Goal: Navigation & Orientation: Find specific page/section

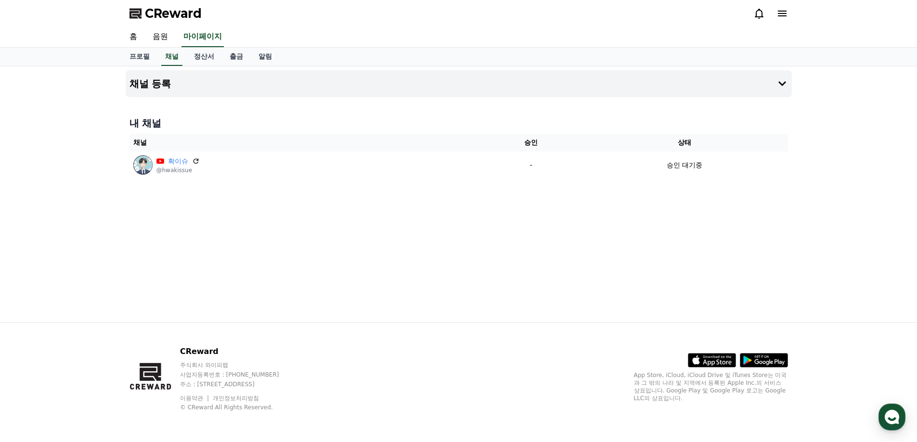
click at [760, 221] on div "채널 등록 내 채널 채널 승인 상태 확이슈 @hwakissue - 승인 대기중" at bounding box center [459, 194] width 674 height 256
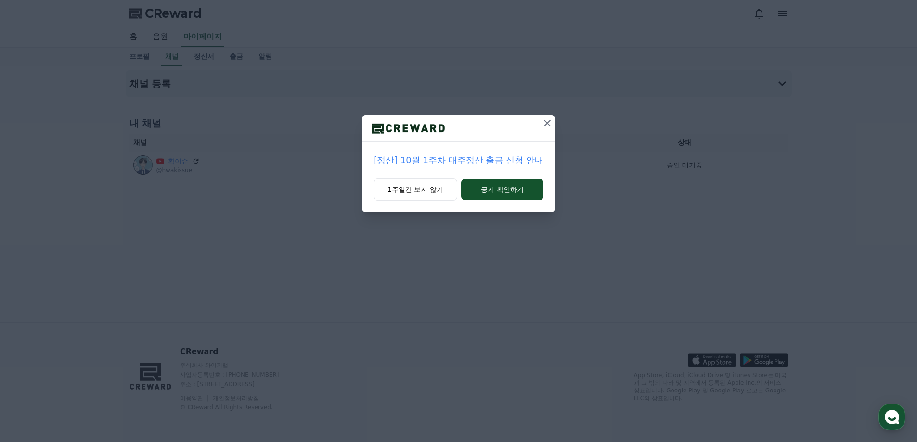
click at [549, 123] on icon at bounding box center [547, 123] width 12 height 12
click at [547, 123] on icon at bounding box center [547, 123] width 7 height 7
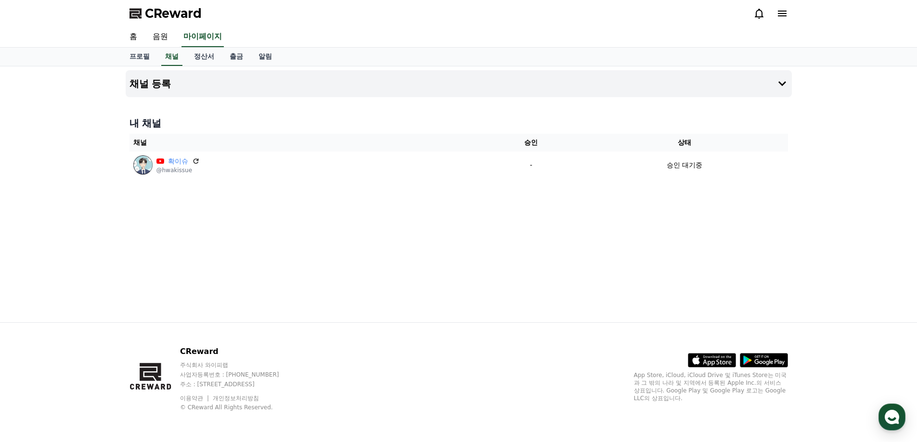
click at [598, 209] on div "채널 등록 내 채널 채널 승인 상태 확이슈 @hwakissue - 승인 대기중" at bounding box center [459, 194] width 674 height 256
click at [863, 311] on div "채널 등록 내 채널 채널 승인 상태 확이슈 @hwakissue - 승인 대기중" at bounding box center [458, 194] width 917 height 256
click at [486, 179] on div "내 채널 채널 승인 상태 확이슈 @hwakissue - 승인 대기중" at bounding box center [459, 148] width 666 height 70
click at [212, 55] on link "정산서" at bounding box center [204, 57] width 36 height 18
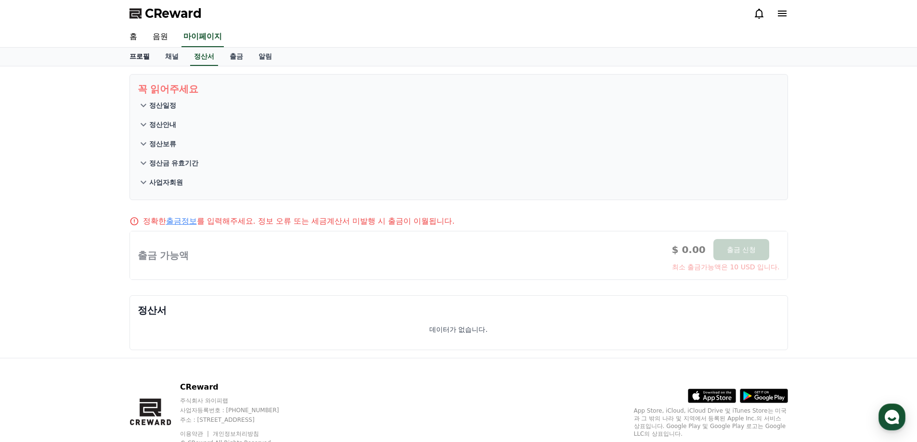
click at [140, 58] on link "프로필" at bounding box center [140, 57] width 36 height 18
select select "**********"
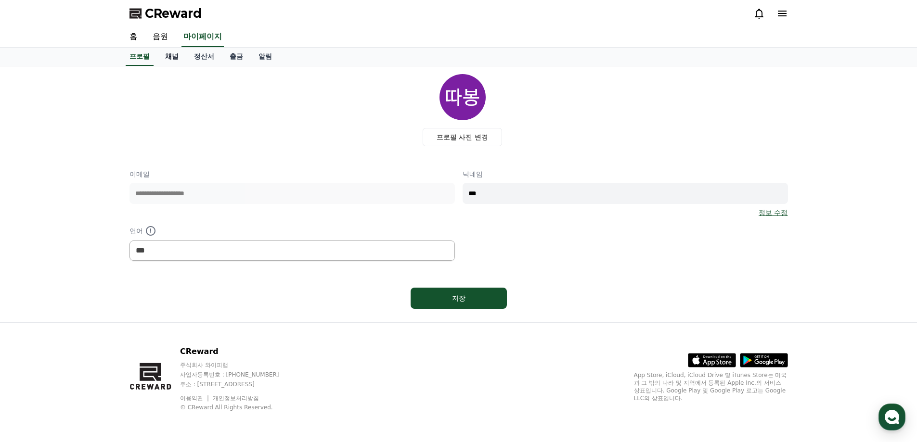
click at [162, 58] on link "채널" at bounding box center [171, 57] width 29 height 18
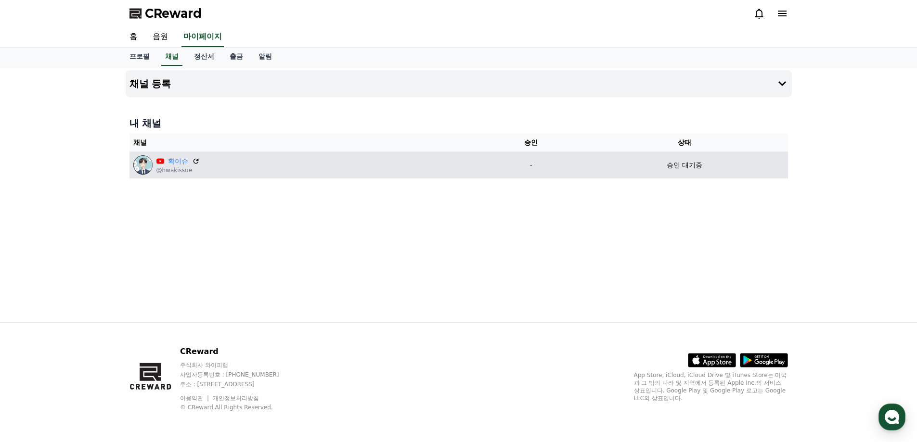
click at [678, 167] on p "승인 대기중" at bounding box center [685, 165] width 36 height 10
drag, startPoint x: 674, startPoint y: 165, endPoint x: 700, endPoint y: 166, distance: 26.5
click at [700, 166] on p "승인 대기중" at bounding box center [685, 165] width 36 height 10
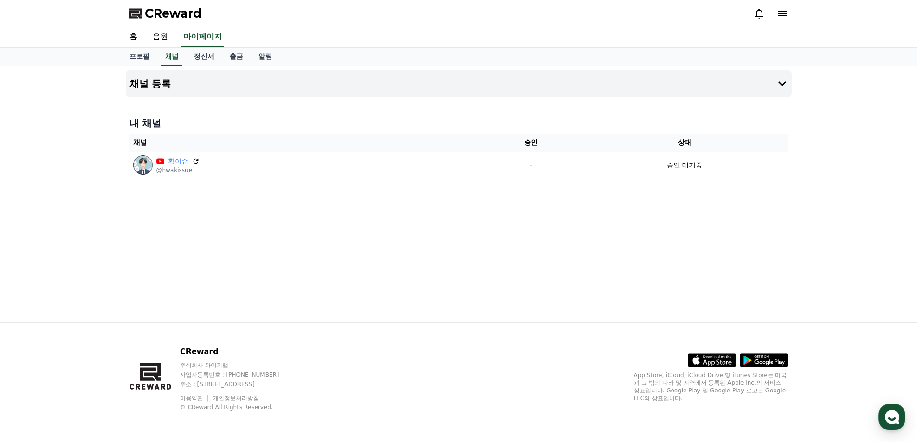
click at [647, 187] on div "채널 등록 내 채널 채널 승인 상태 확이슈 @hwakissue - 승인 대기중" at bounding box center [459, 194] width 674 height 256
click at [646, 198] on div "채널 등록 내 채널 채널 승인 상태 확이슈 @hwakissue - 승인 대기중" at bounding box center [459, 194] width 674 height 256
click at [815, 232] on div "채널 등록 내 채널 채널 승인 상태 확이슈 @hwakissue - 승인 대기중" at bounding box center [458, 194] width 917 height 256
drag, startPoint x: 851, startPoint y: 85, endPoint x: 847, endPoint y: 95, distance: 11.4
click at [852, 85] on div "채널 등록 내 채널 채널 승인 상태 확이슈 @hwakissue - 승인 대기중" at bounding box center [458, 194] width 917 height 256
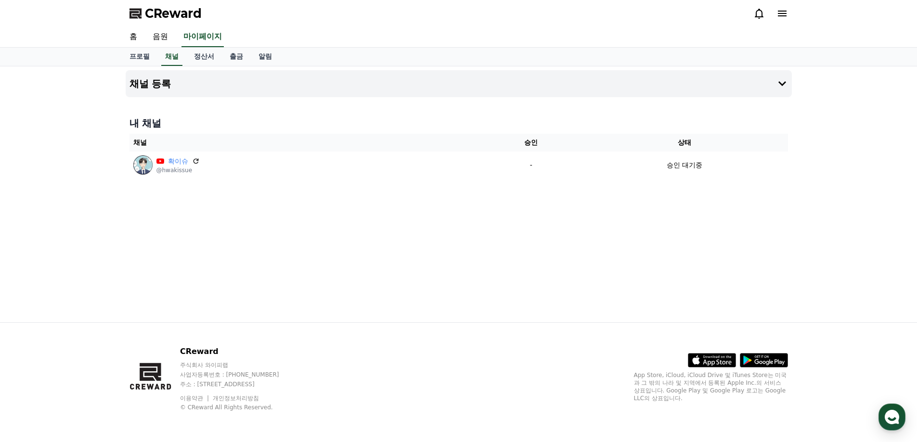
click at [507, 228] on div "채널 등록 내 채널 채널 승인 상태 확이슈 @hwakissue - 승인 대기중" at bounding box center [459, 194] width 674 height 256
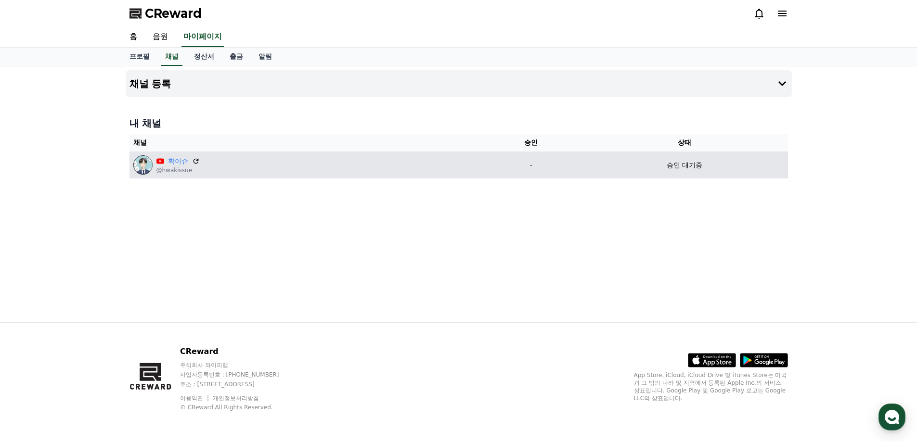
click at [529, 170] on td "-" at bounding box center [531, 165] width 101 height 27
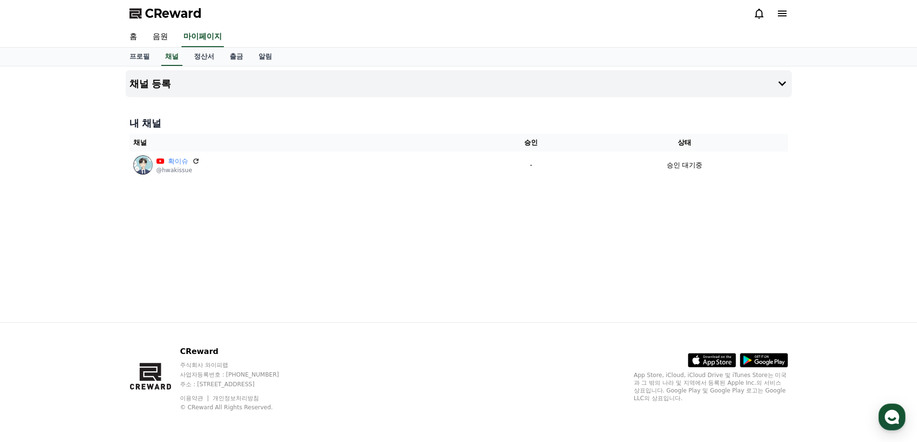
click at [497, 249] on div "채널 등록 내 채널 채널 승인 상태 확이슈 @hwakissue - 승인 대기중" at bounding box center [459, 194] width 674 height 256
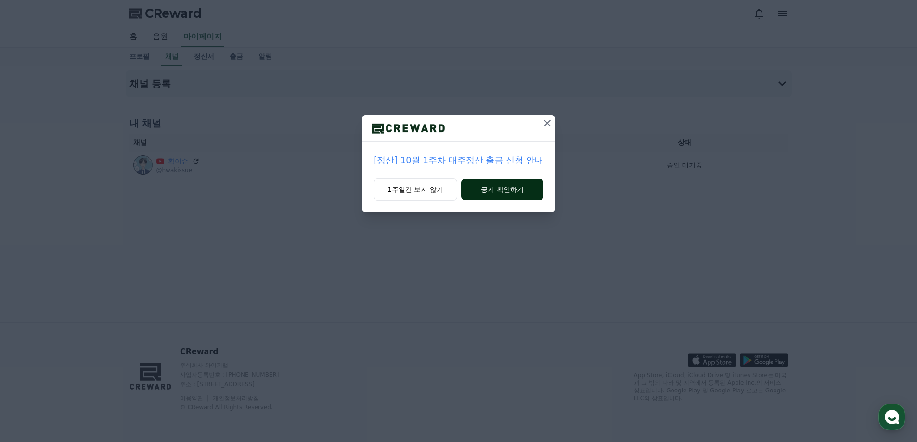
click at [487, 192] on button "공지 확인하기" at bounding box center [502, 189] width 82 height 21
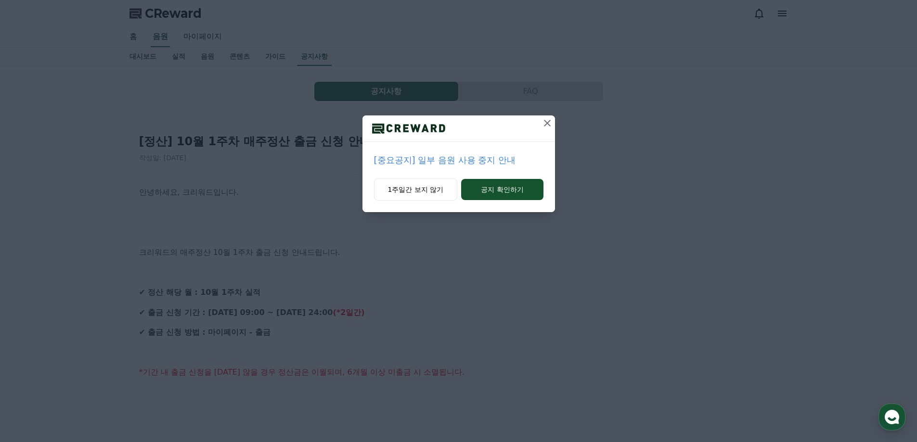
click at [542, 124] on icon at bounding box center [547, 123] width 12 height 12
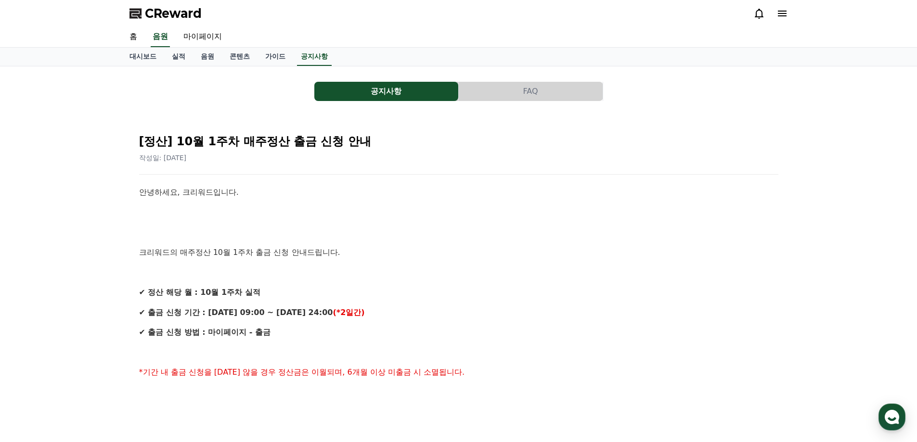
click at [265, 57] on link "가이드" at bounding box center [275, 57] width 36 height 18
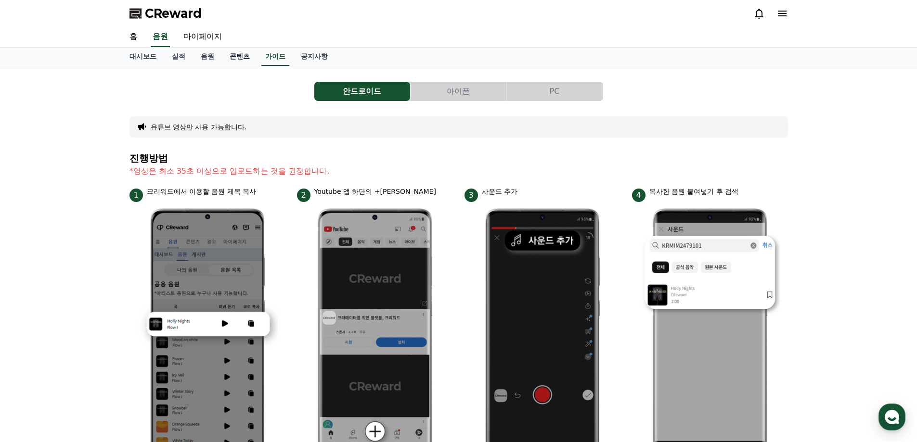
click at [242, 57] on link "콘텐츠" at bounding box center [240, 57] width 36 height 18
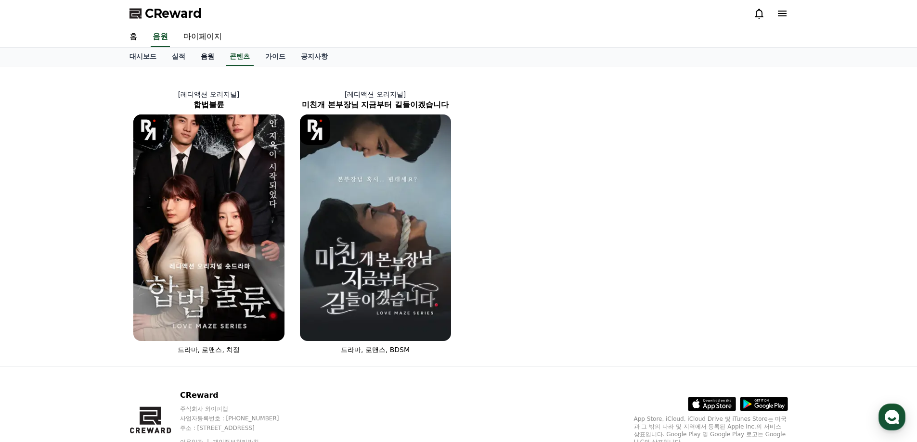
click at [214, 58] on link "음원" at bounding box center [207, 57] width 29 height 18
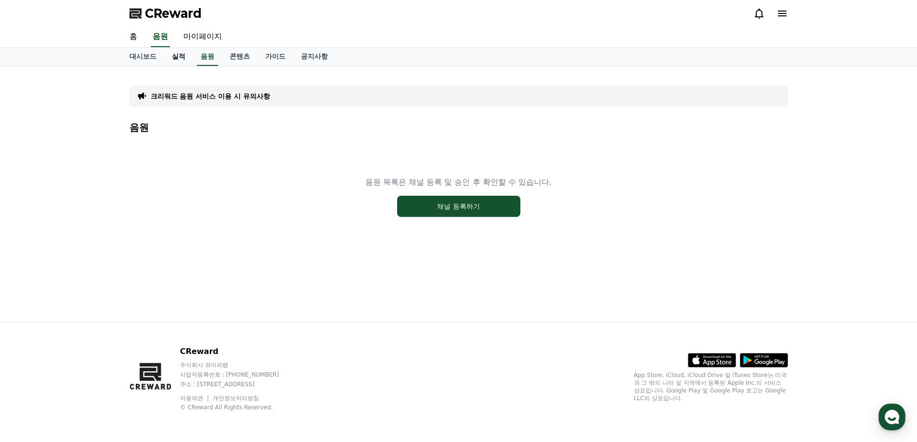
click at [180, 55] on link "실적" at bounding box center [178, 57] width 29 height 18
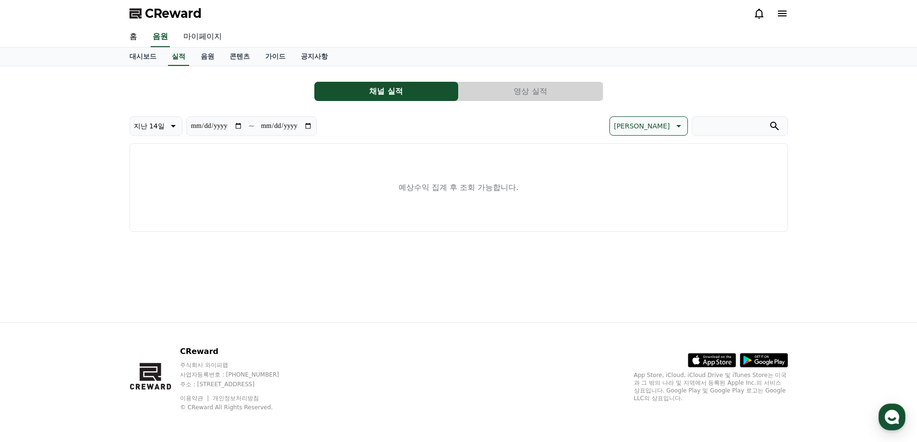
click at [192, 37] on link "마이페이지" at bounding box center [203, 37] width 54 height 20
select select "**********"
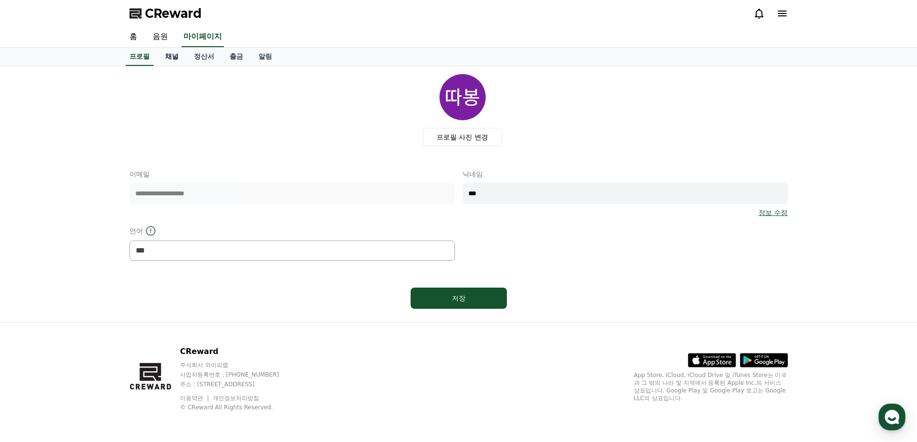
click at [177, 58] on link "채널" at bounding box center [171, 57] width 29 height 18
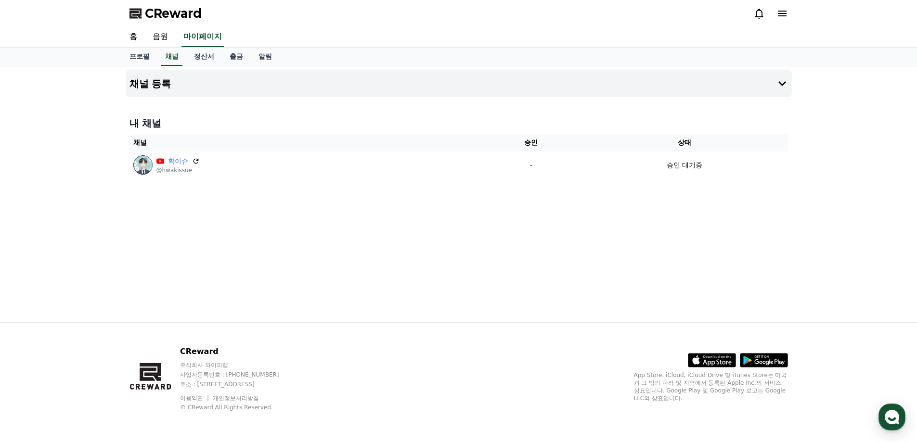
click at [864, 185] on div "채널 등록 내 채널 채널 승인 상태 확이슈 @hwakissue - 승인 대기중" at bounding box center [458, 194] width 917 height 256
click at [264, 56] on link "알림" at bounding box center [265, 57] width 29 height 18
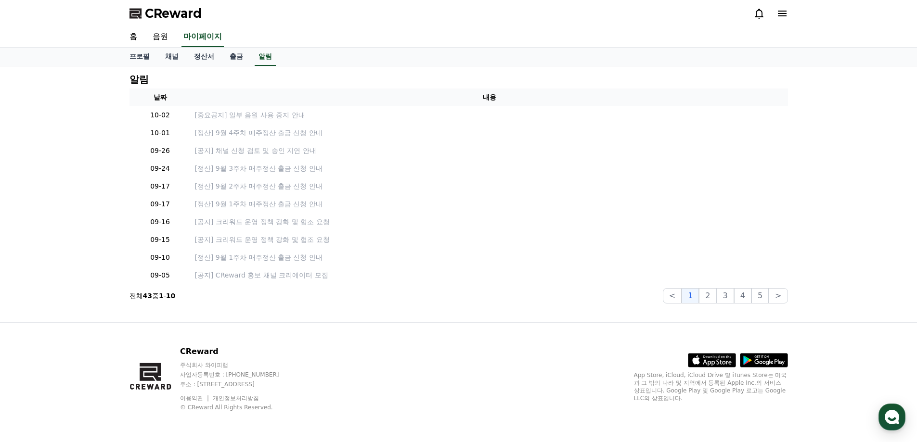
click at [859, 105] on div "알림 날짜 내용 10-02 [중요공지] 일부 음원 사용 중지 안내 10-01 [정산] 9월 4주차 매주정산 출금 신청 안내 09-26 [공지]…" at bounding box center [458, 194] width 917 height 256
click at [858, 104] on div "알림 날짜 내용 10-02 [중요공지] 일부 음원 사용 중지 안내 10-01 [정산] 9월 4주차 매주정산 출금 신청 안내 09-26 [공지]…" at bounding box center [458, 194] width 917 height 256
